Goal: Find specific page/section: Find specific page/section

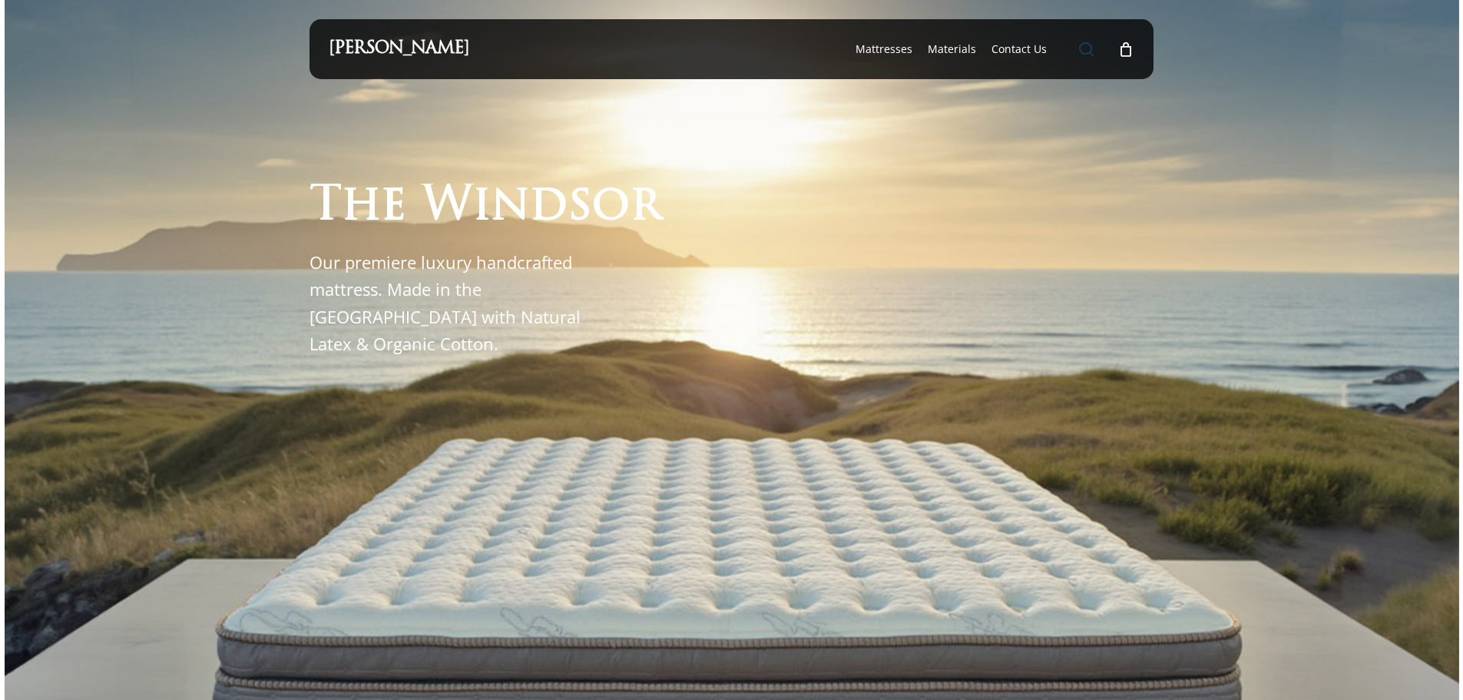
click at [1089, 49] on span "Main Menu" at bounding box center [1086, 48] width 15 height 15
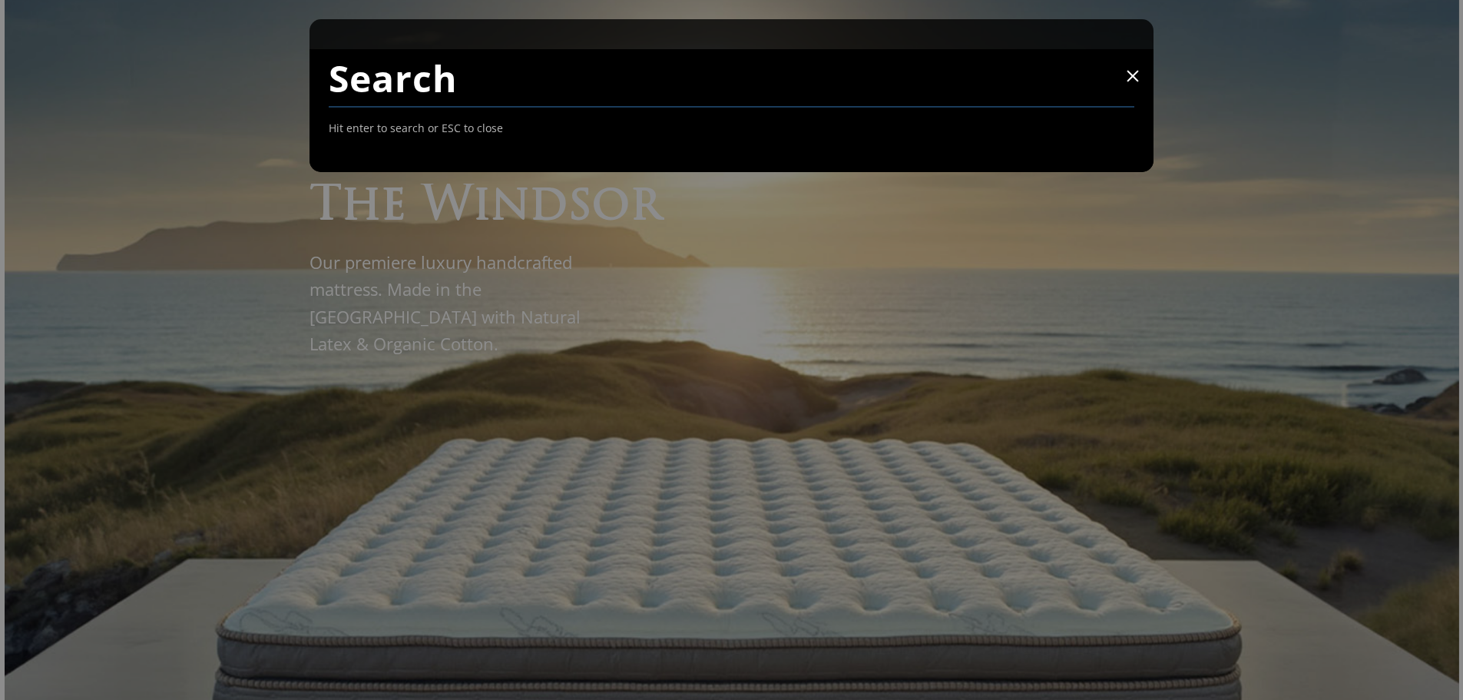
paste input "ADJ302-Q"
type input "ADJ302-Q"
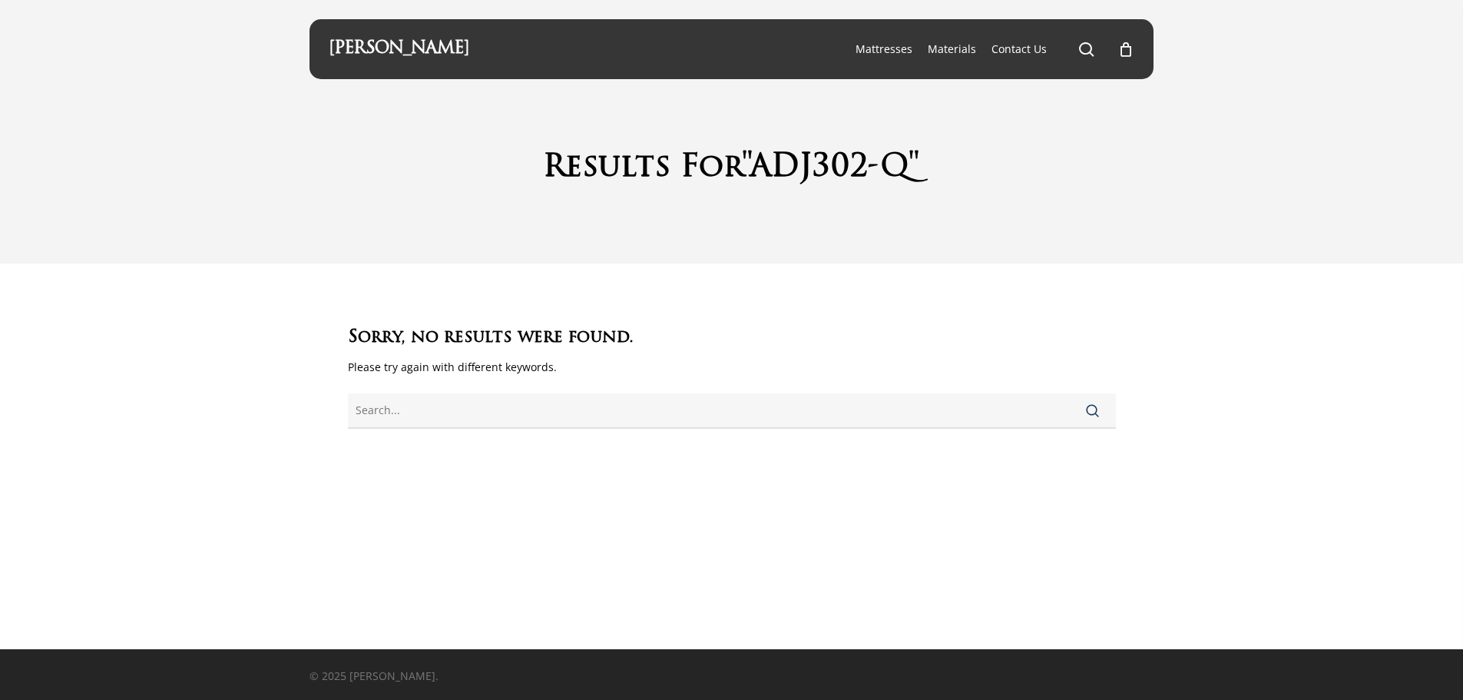
click at [476, 41] on div "Maxim Mattress search 0 Menu Mattresses The Windsor Mattress Glacier Silk Pro M…" at bounding box center [732, 49] width 807 height 60
drag, startPoint x: 568, startPoint y: 58, endPoint x: 604, endPoint y: 55, distance: 35.5
click at [593, 55] on div "Maxim Mattress search 0 Menu Mattresses The Windsor Mattress Glacier Silk Pro M…" at bounding box center [732, 49] width 807 height 60
click at [958, 45] on span "Materials" at bounding box center [952, 48] width 48 height 15
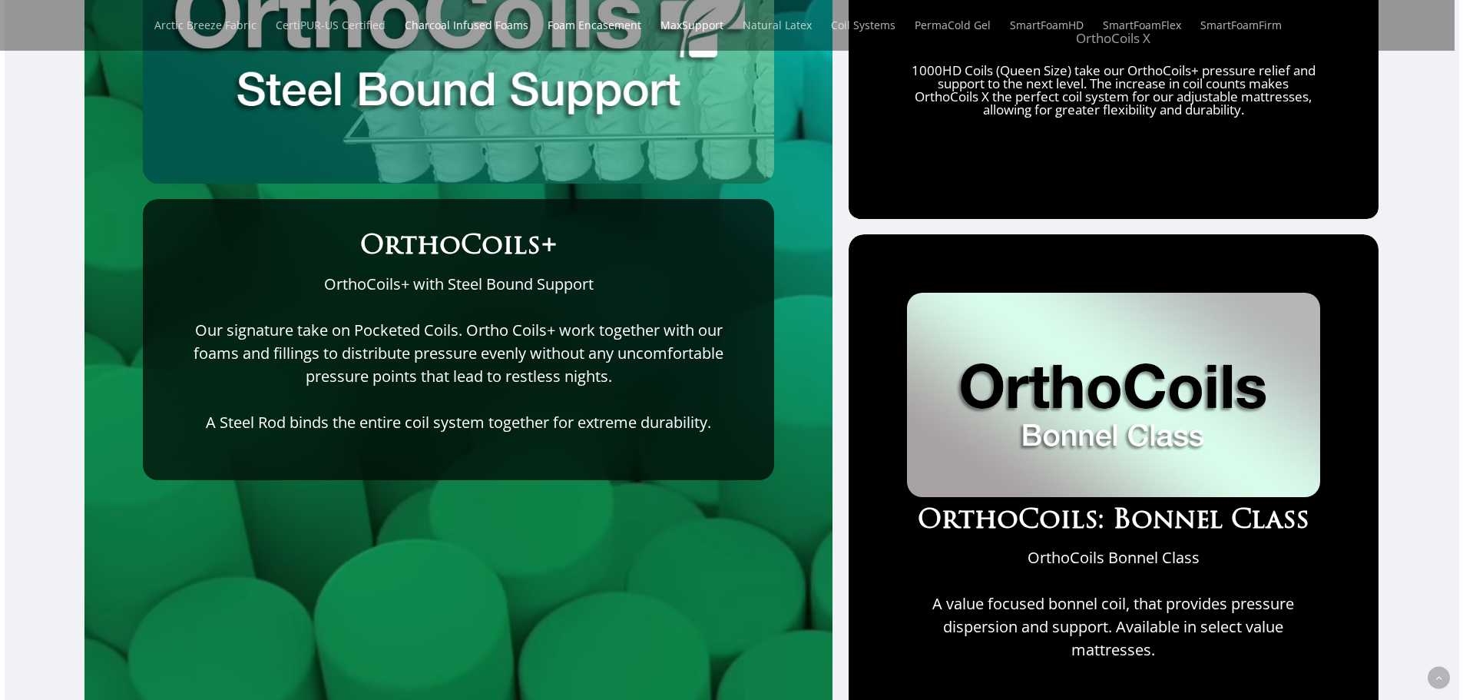
scroll to position [6015, 0]
